Goal: Information Seeking & Learning: Learn about a topic

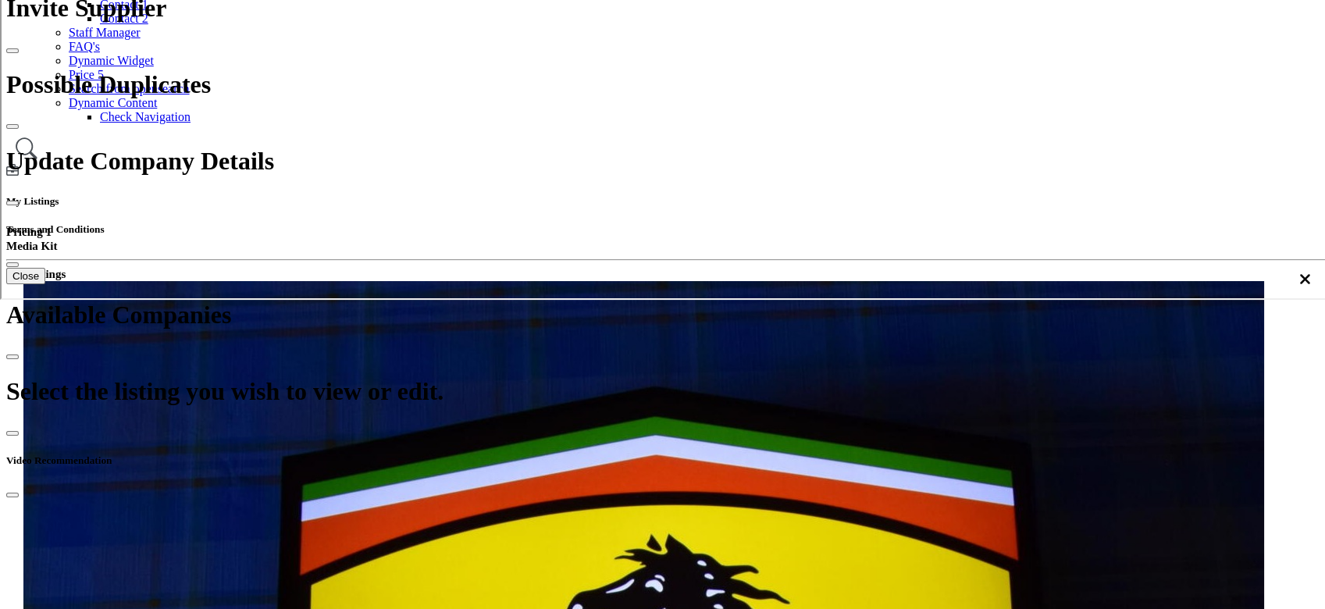
scroll to position [312, 0]
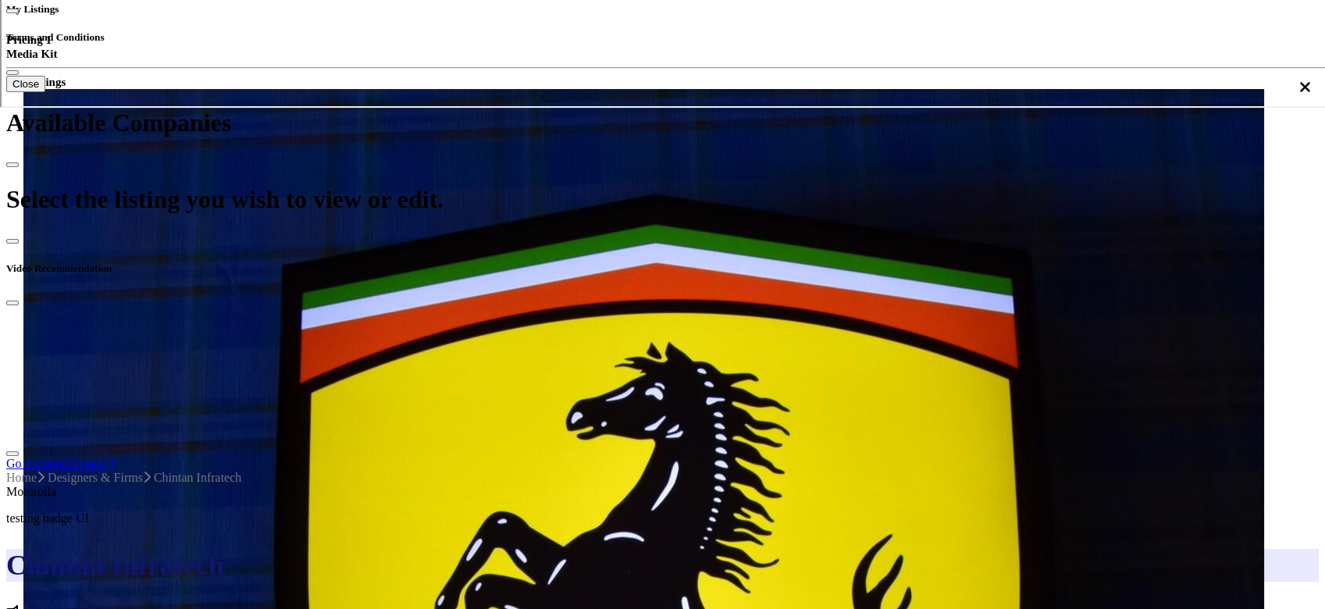
scroll to position [625, 0]
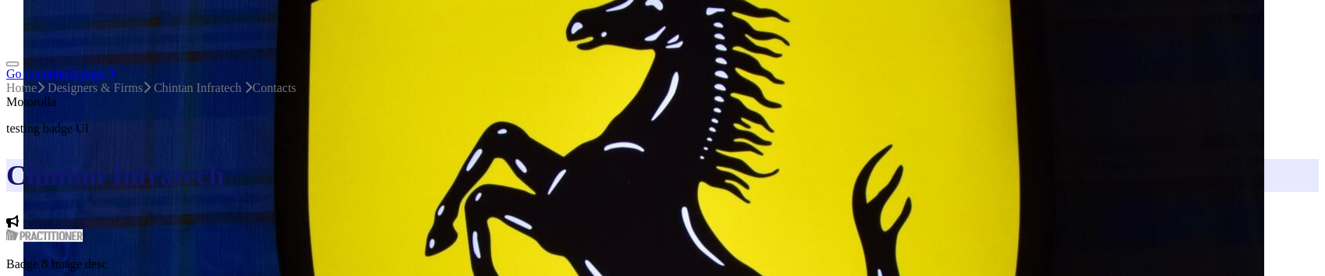
scroll to position [927, 0]
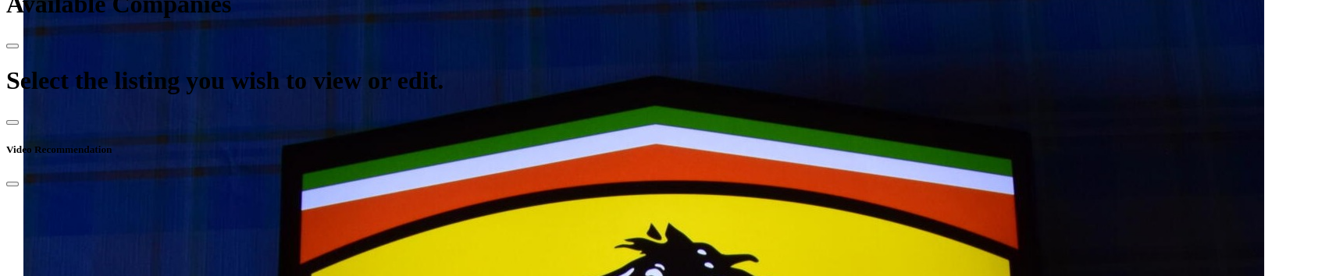
scroll to position [614, 0]
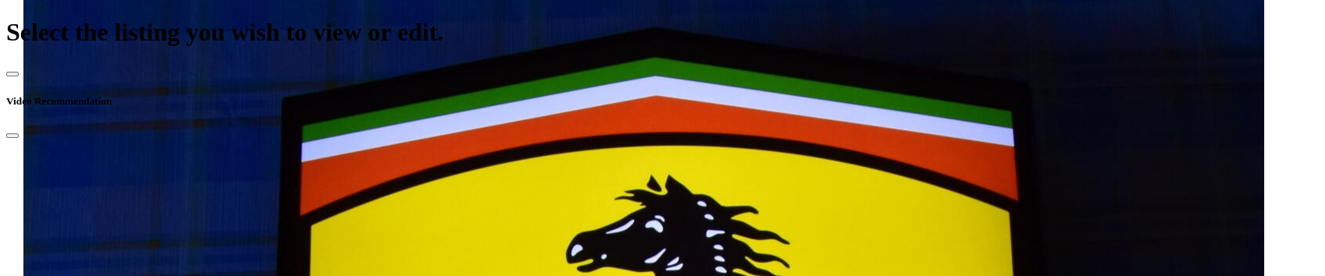
scroll to position [718, 0]
